Goal: Find specific page/section

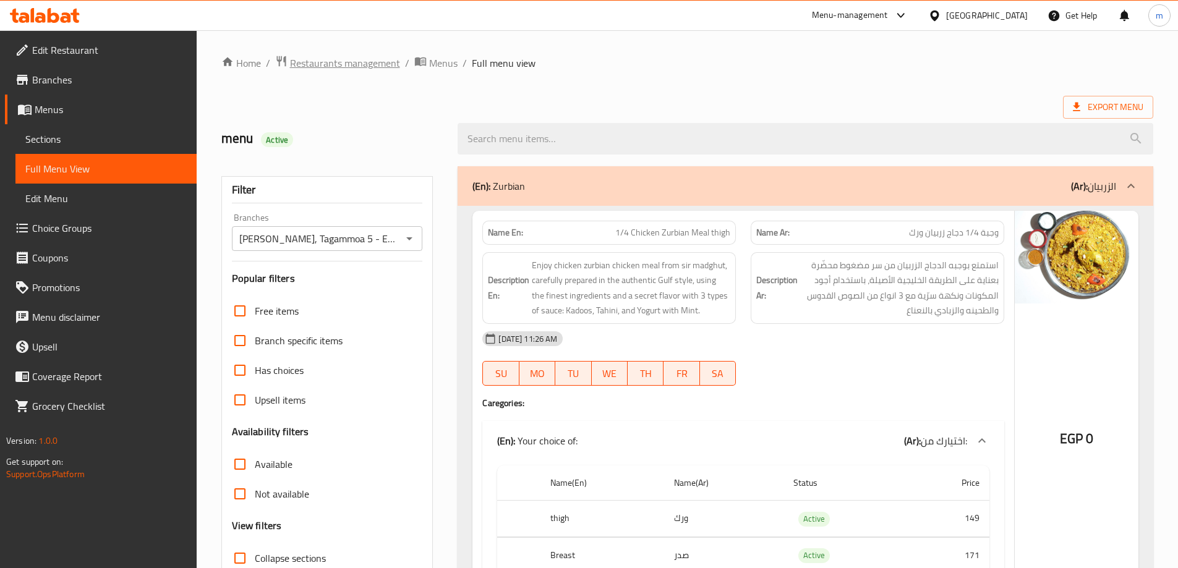
click at [384, 61] on span "Restaurants management" at bounding box center [345, 63] width 110 height 15
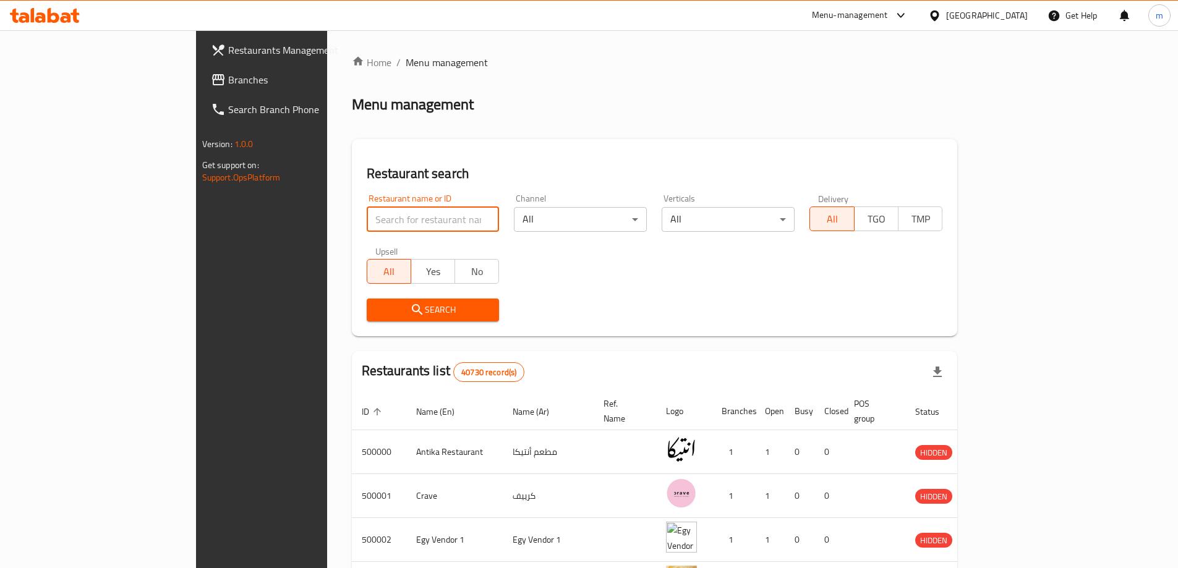
click at [367, 221] on input "search" at bounding box center [433, 219] width 133 height 25
paste input "774376"
type input "774376"
click at [201, 59] on link "Restaurants Management" at bounding box center [297, 50] width 192 height 30
